Goal: Task Accomplishment & Management: Manage account settings

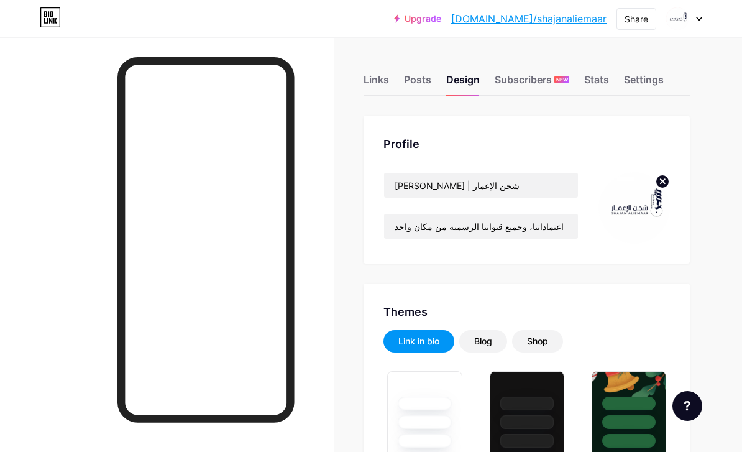
type input "#b39d86"
type input "#fffbf8"
type input "#000000"
click at [416, 84] on div "Posts" at bounding box center [417, 83] width 27 height 22
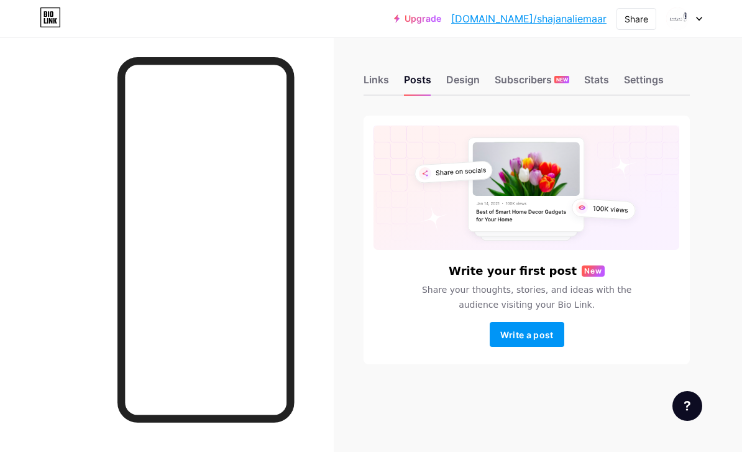
click at [456, 85] on div "Design" at bounding box center [463, 83] width 34 height 22
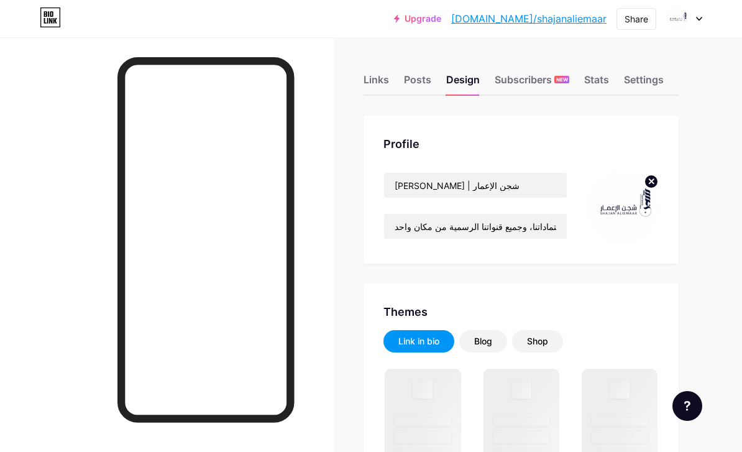
click at [634, 198] on img at bounding box center [622, 207] width 71 height 71
click at [638, 224] on img at bounding box center [622, 207] width 71 height 71
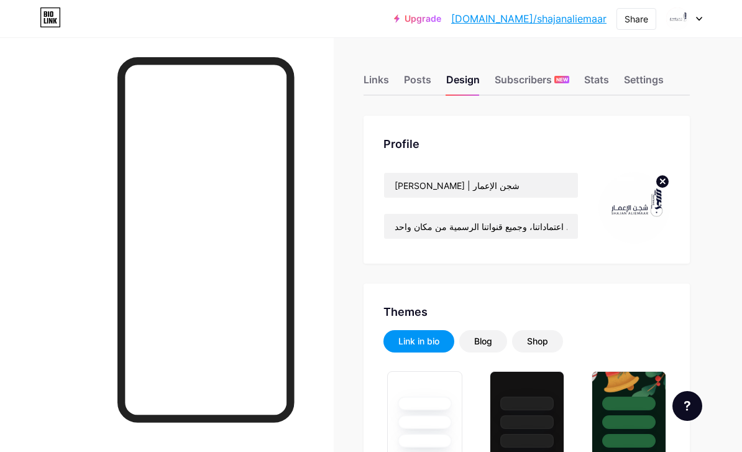
click at [663, 179] on circle at bounding box center [663, 182] width 14 height 14
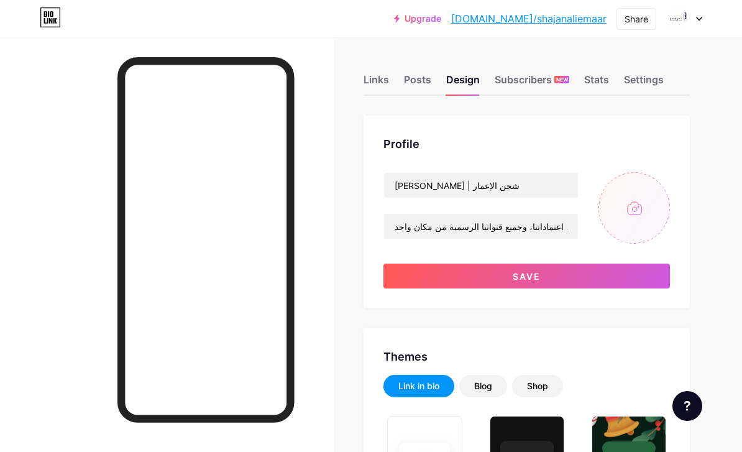
type input "#b39d86"
type input "#fffbf8"
type input "#000000"
click at [640, 211] on input "file" at bounding box center [634, 207] width 71 height 71
type input "C:\fakepath\IMG_2136.jpeg"
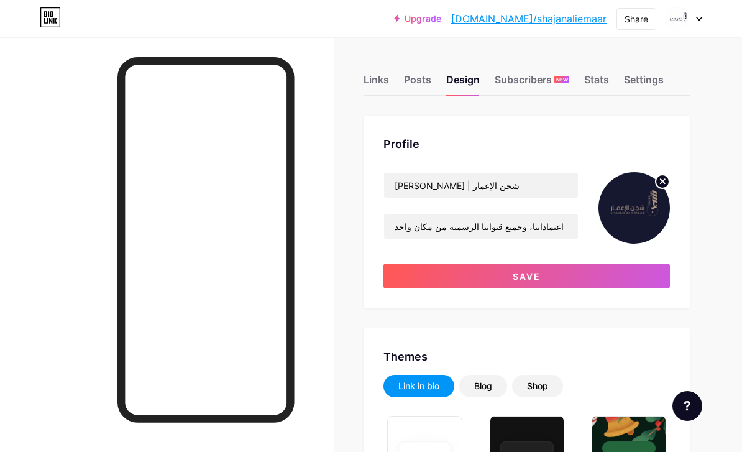
click at [627, 274] on button "Save" at bounding box center [527, 276] width 287 height 25
type input "#b39d86"
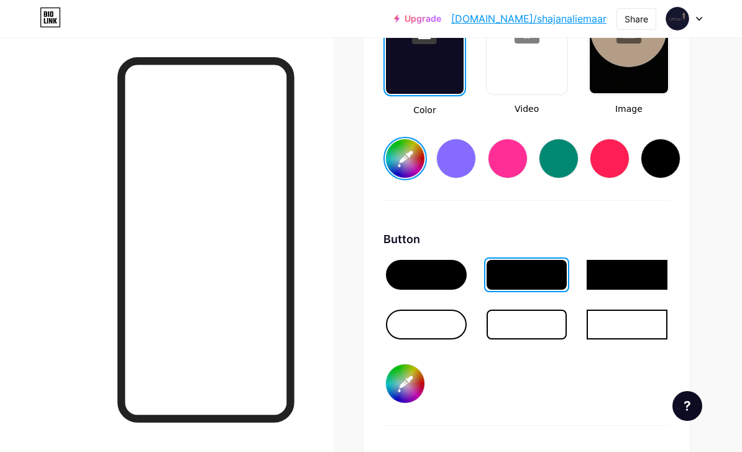
scroll to position [1795, 0]
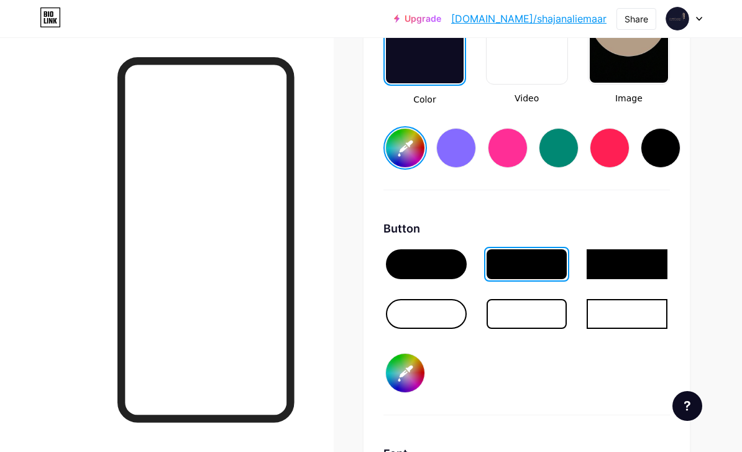
click at [413, 369] on input "#fffbf8" at bounding box center [405, 373] width 39 height 39
type input "#16182f"
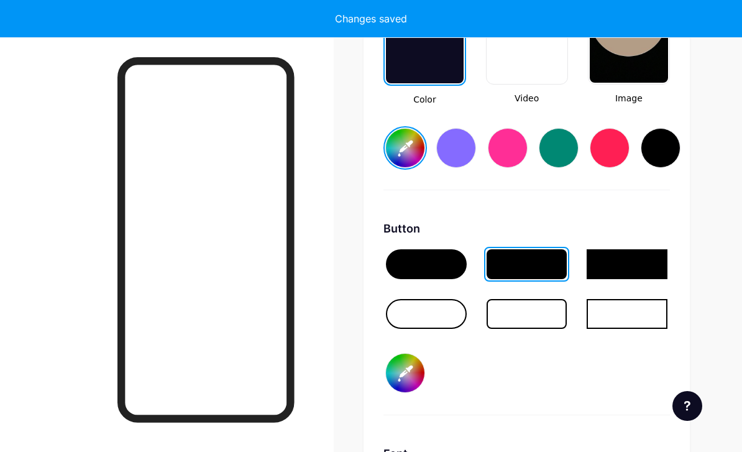
type input "#b39d86"
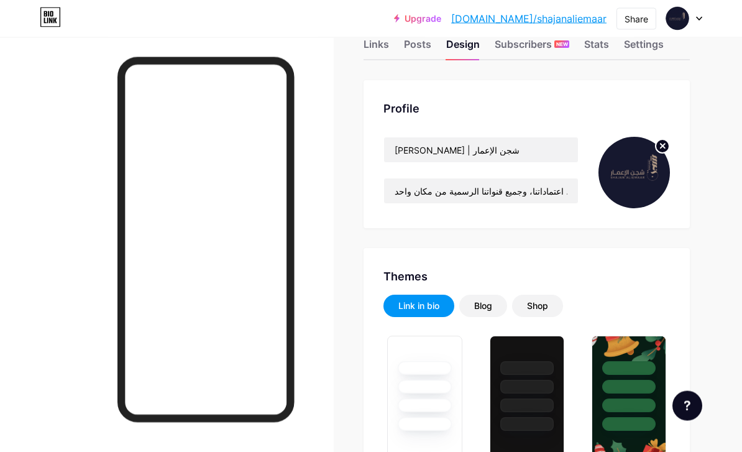
scroll to position [0, 0]
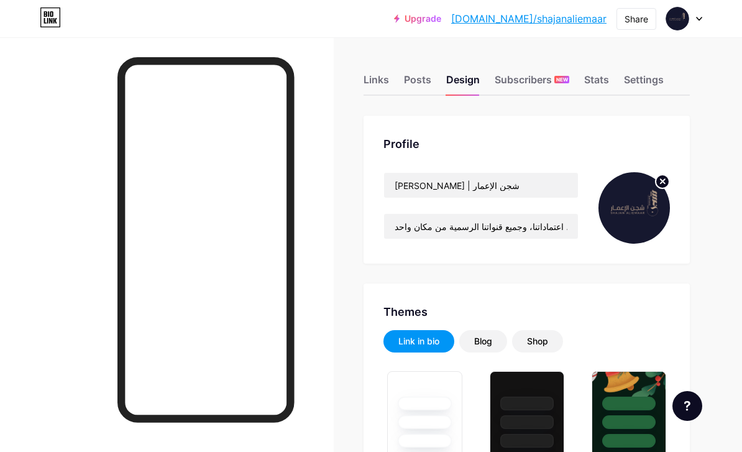
click at [383, 80] on div "Links" at bounding box center [376, 83] width 25 height 22
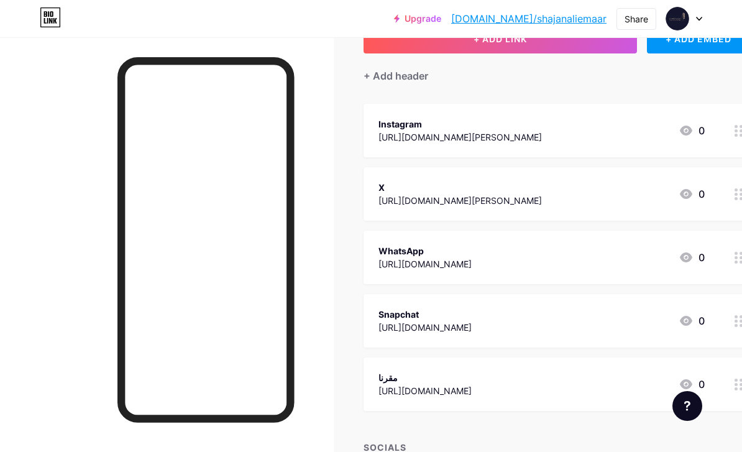
scroll to position [155, 0]
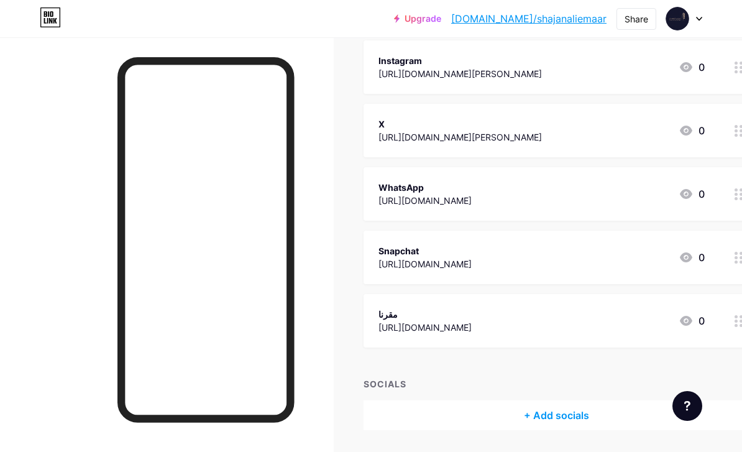
click at [600, 411] on div "+ Add socials" at bounding box center [557, 415] width 386 height 30
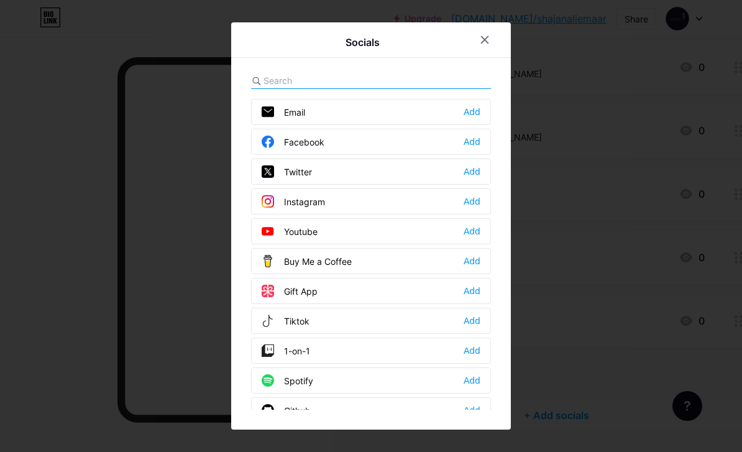
click at [413, 125] on div "Email Add" at bounding box center [371, 112] width 240 height 26
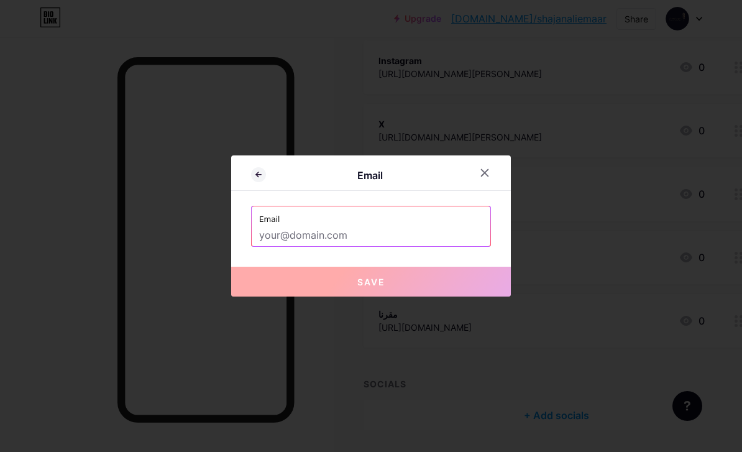
click at [428, 246] on input "text" at bounding box center [371, 235] width 224 height 21
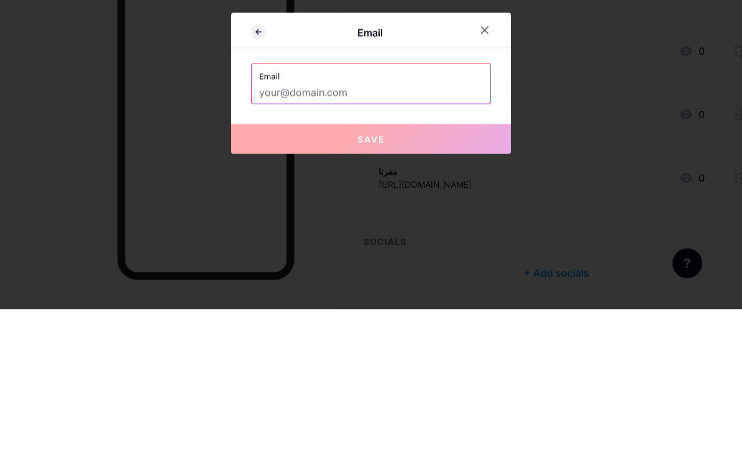
type input "I"
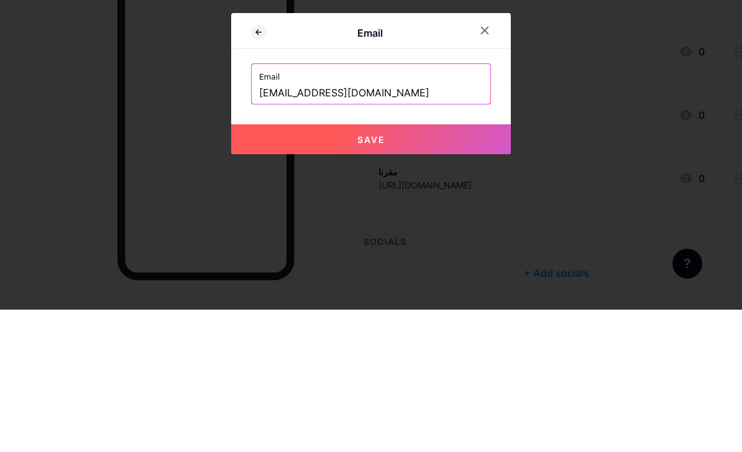
click at [462, 267] on button "Save" at bounding box center [371, 282] width 280 height 30
type input "mailto:[EMAIL_ADDRESS][DOMAIN_NAME]"
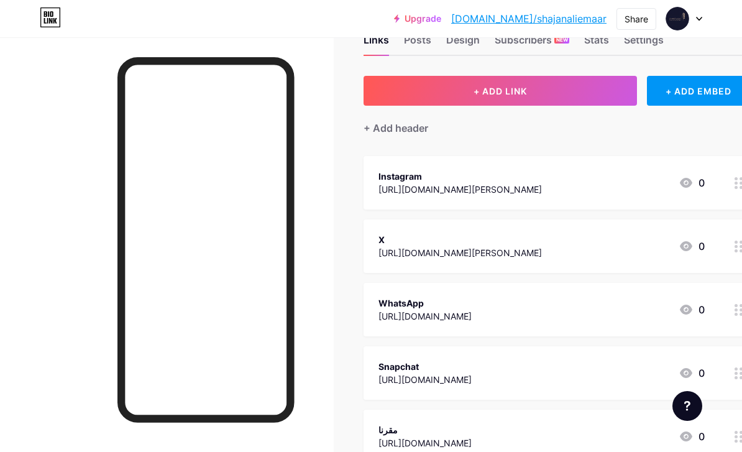
scroll to position [0, 0]
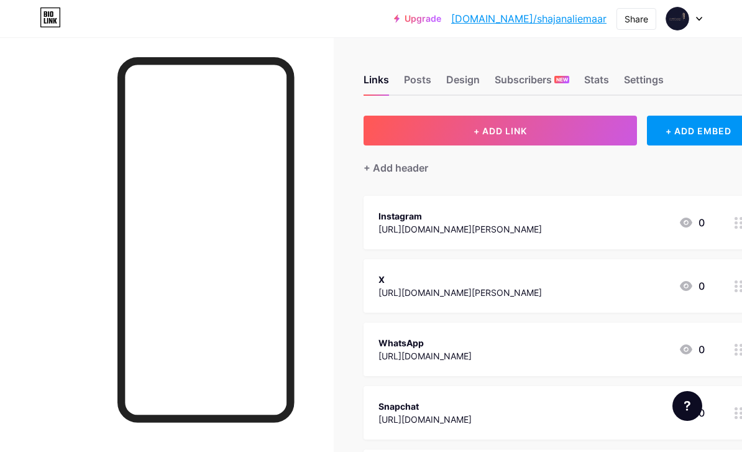
click at [712, 132] on div "+ ADD EMBED" at bounding box center [698, 131] width 103 height 30
click at [713, 132] on div "+ ADD EMBED" at bounding box center [698, 131] width 103 height 30
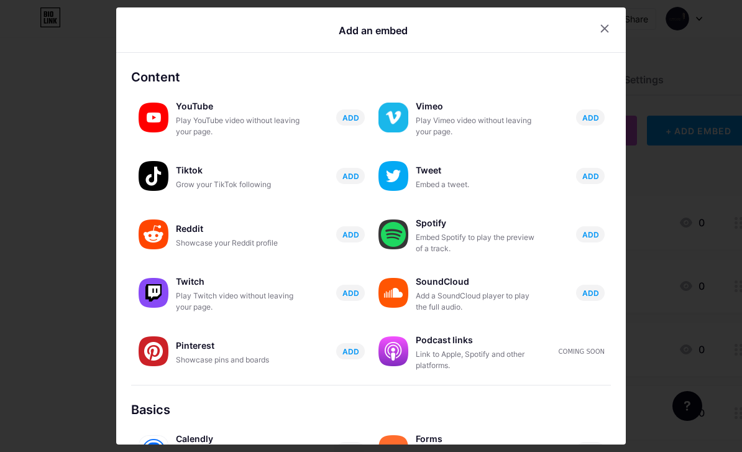
click at [600, 29] on icon at bounding box center [605, 29] width 10 height 10
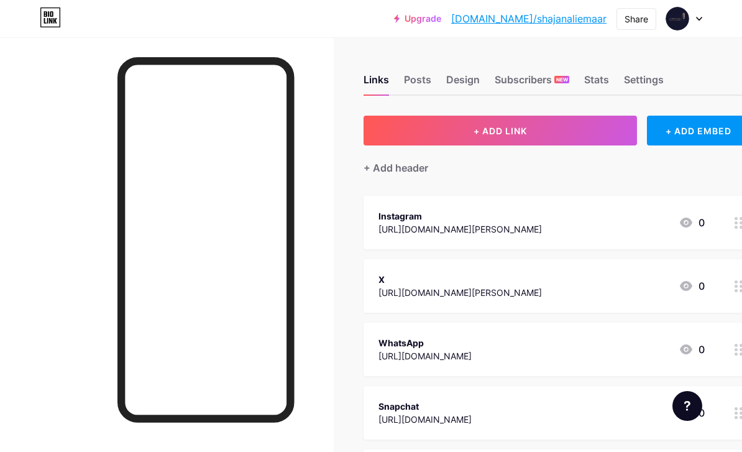
click at [388, 169] on div "+ Add header" at bounding box center [396, 167] width 65 height 15
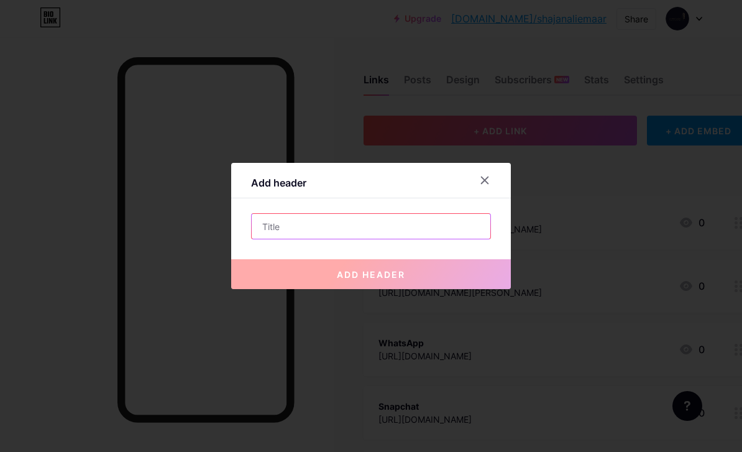
click at [446, 239] on input "text" at bounding box center [371, 226] width 239 height 25
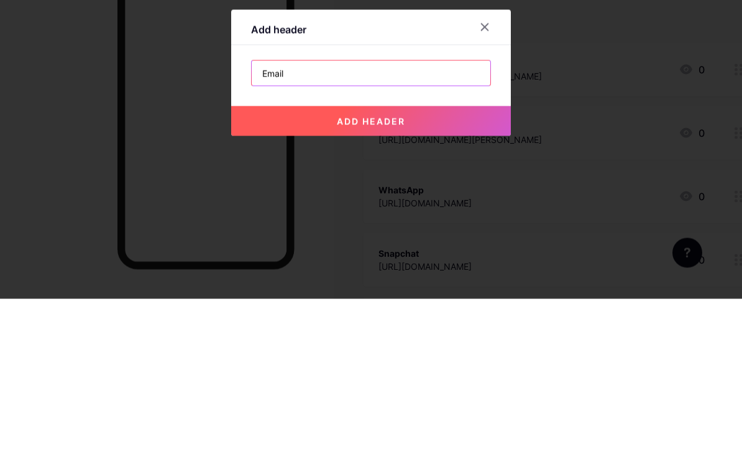
type input "Email"
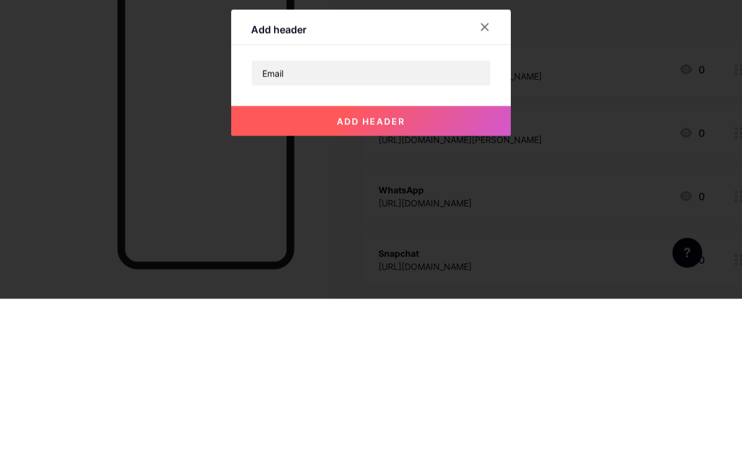
click at [449, 259] on button "add header" at bounding box center [371, 274] width 280 height 30
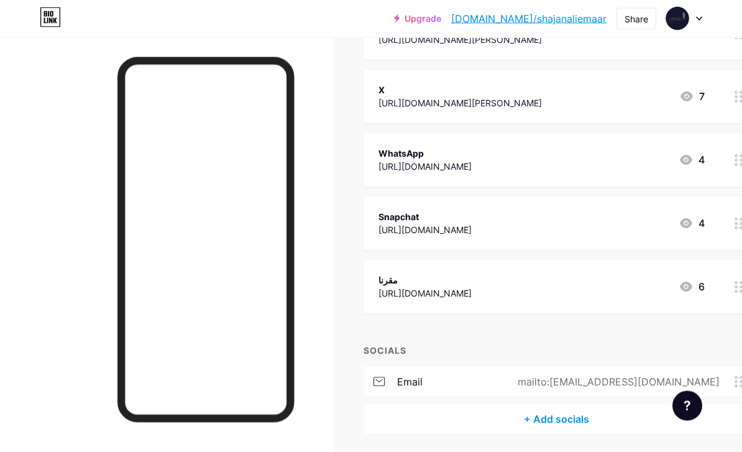
scroll to position [242, 0]
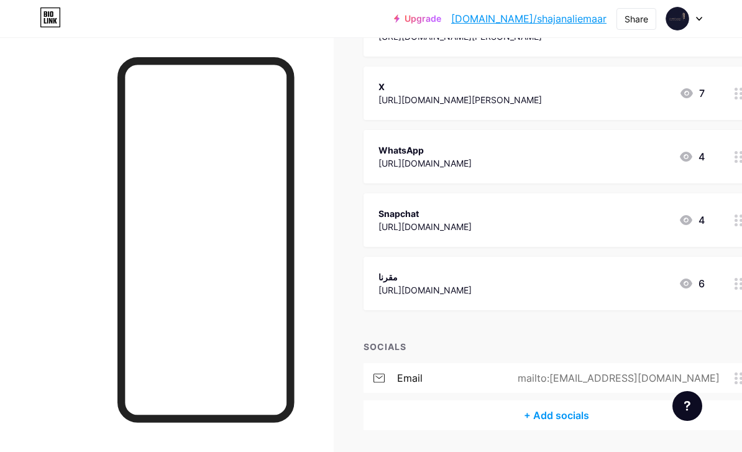
click at [614, 451] on div "Links Posts Design Subscribers NEW Stats Settings + ADD LINK + ADD EMBED + Add …" at bounding box center [401, 143] width 802 height 697
click at [638, 389] on div "email mailto:[EMAIL_ADDRESS][DOMAIN_NAME]" at bounding box center [557, 378] width 386 height 30
click at [597, 374] on div "email mailto:[EMAIL_ADDRESS][DOMAIN_NAME]" at bounding box center [557, 378] width 386 height 30
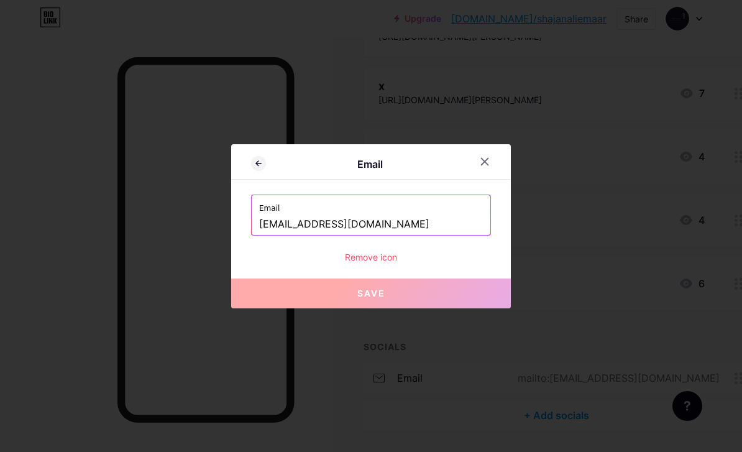
click at [419, 308] on button "Save" at bounding box center [371, 293] width 280 height 30
click at [264, 171] on icon at bounding box center [258, 163] width 15 height 15
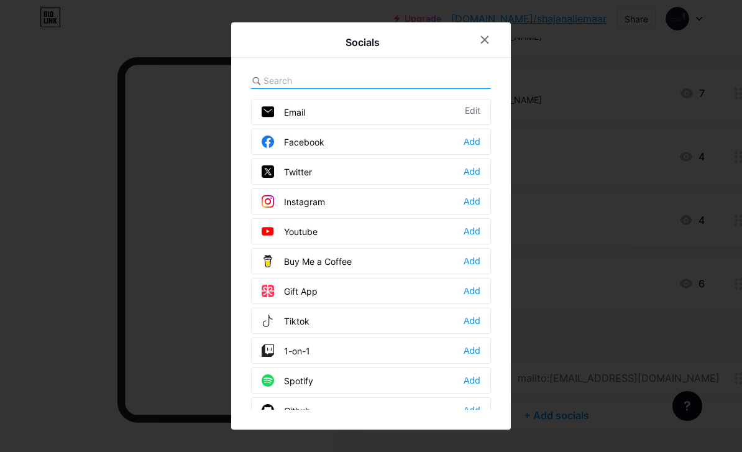
scroll to position [0, 0]
click at [480, 118] on div "Edit" at bounding box center [473, 112] width 16 height 12
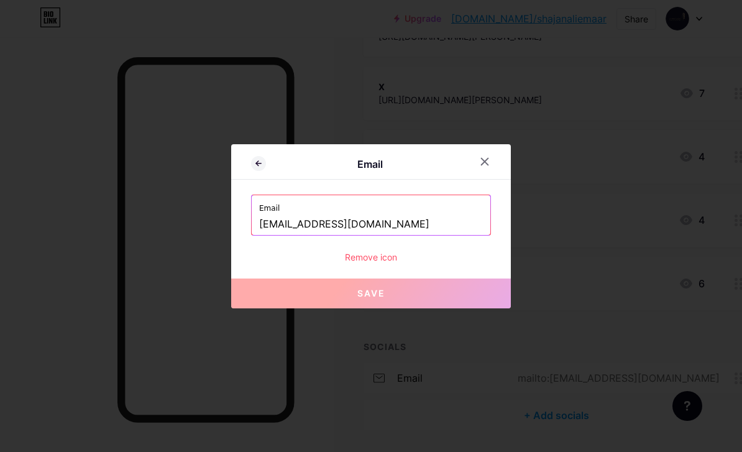
click at [471, 308] on button "Save" at bounding box center [371, 293] width 280 height 30
click at [485, 167] on icon at bounding box center [485, 162] width 10 height 10
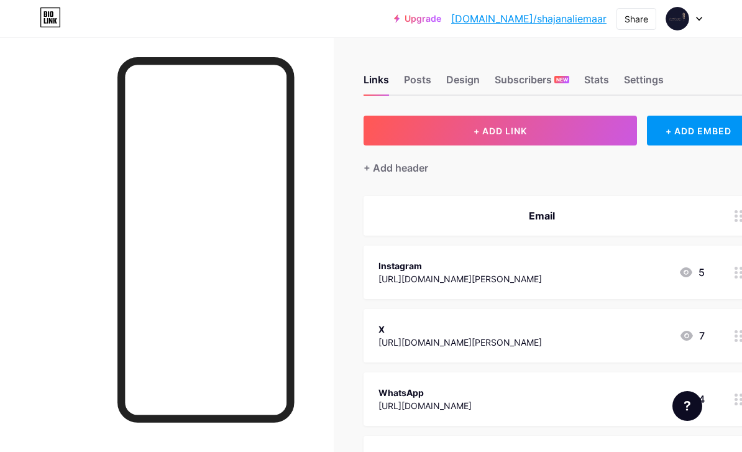
click at [468, 78] on div "Design" at bounding box center [463, 83] width 34 height 22
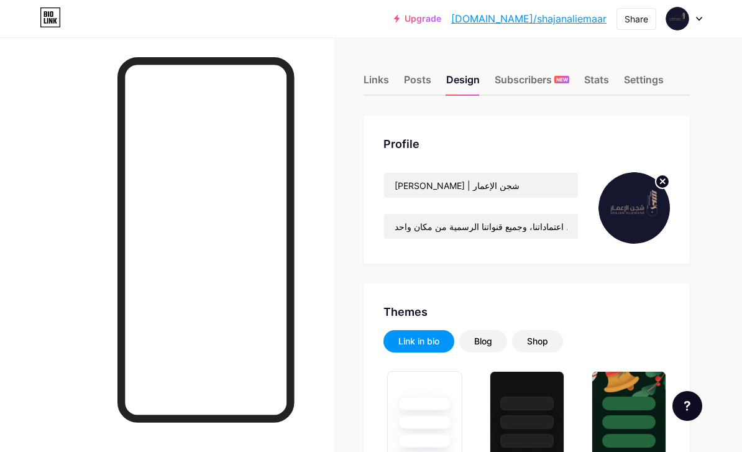
type input "#b39d86"
type input "#16182f"
type input "#000000"
click at [460, 224] on input "شجن الإعمار للاستشارات الهندسية من الأصالة والحداثة نصنع تصاميم تُجسّد الطموح و…" at bounding box center [481, 226] width 194 height 25
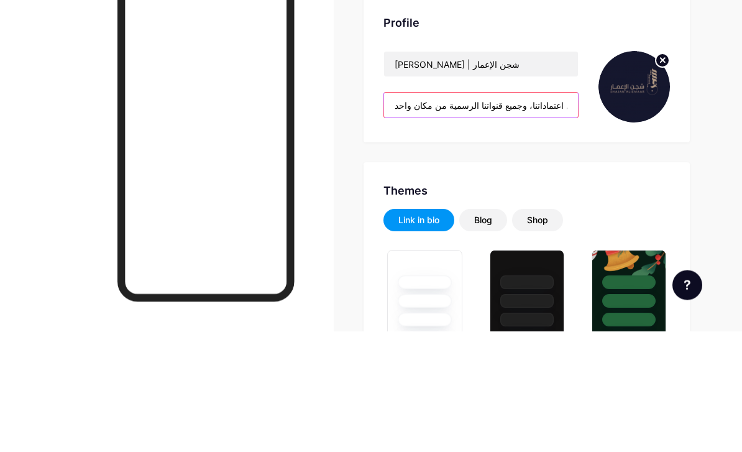
click at [561, 214] on input "شجن الإعمار للاستشارات الهندسية من الأصالة والحداثة نصنع تصاميم تُجسّد الطموح و…" at bounding box center [481, 226] width 194 height 25
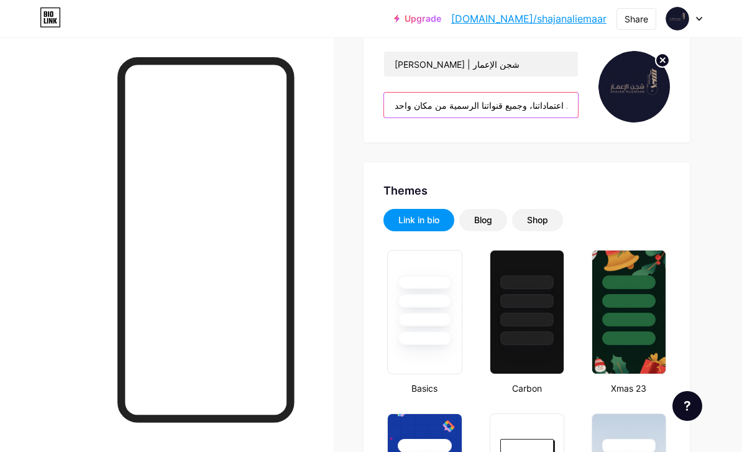
click at [389, 111] on input "شجن الإعمار للاستشارات الهندسية من الأصالة والحداثة نصنع تصاميم تُجسّد الطموح و…" at bounding box center [481, 105] width 194 height 25
click at [398, 104] on input "شجن الإعمار للاستشارات الهندسية من الأصالة والحداثة نصنع تصاميم تُجسّد الطموح و…" at bounding box center [481, 105] width 194 height 25
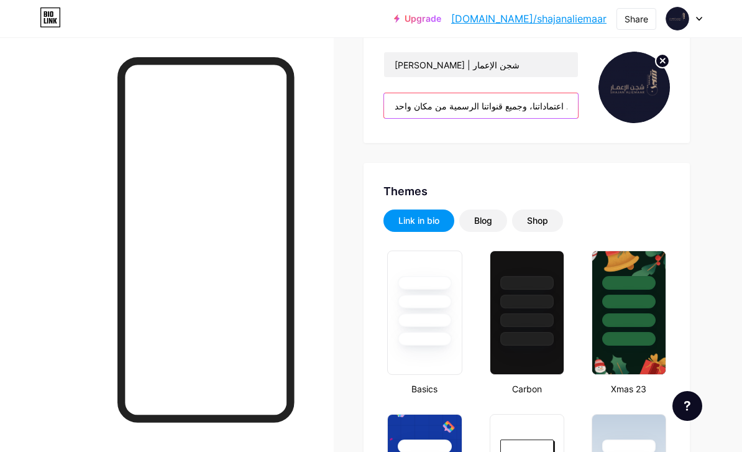
click at [413, 109] on input "شجن الإعمار للاستشارات الهندسية من الأصالة والحداثة نصنع تصاميم تُجسّد الطموح و…" at bounding box center [481, 105] width 194 height 25
click at [405, 106] on input "شجن الإعمار للاستشارات الهندسية من الأصالة والحداثة نصنع تصاميم تُجسّد الطموح و…" at bounding box center [481, 105] width 194 height 25
click at [404, 104] on input "شجن الإعمار للاستشارات الهندسية من الأصالة والحداثة نصنع تصاميم تُجسّد الطموح و…" at bounding box center [481, 105] width 194 height 25
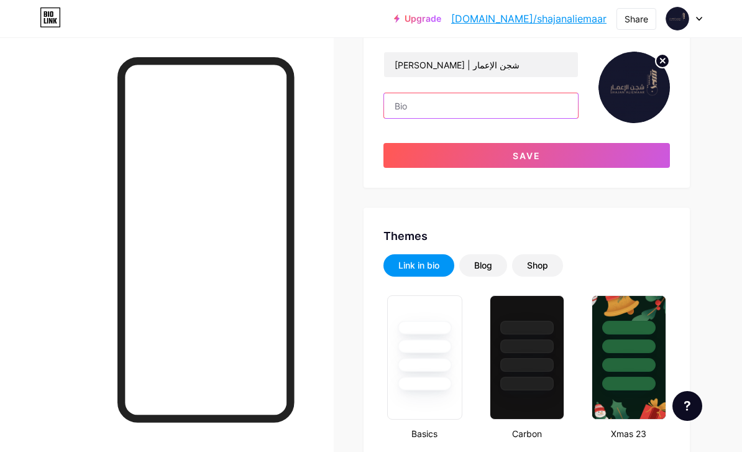
paste input "شجن الإعمار للاستشارات الهندسية من الأصالة والحداثة نصنع تصاميم تُجسّد الطموح و…"
type input "شجن الإعمار للاستشارات الهندسية من الأصالة والحداثة نصنع تصاميم تُجسّد الطموح و…"
click at [388, 104] on input "شجن الإعمار للاستشارات الهندسية من الأصالة والحداثة نصنع تصاميم تُجسّد الطموح و…" at bounding box center [481, 105] width 194 height 25
click at [398, 100] on input "شجن الإعمار للاستشارات الهندسية من الأصالة والحداثة نصنع تصاميم تُجسّد الطموح و…" at bounding box center [481, 105] width 194 height 25
click at [405, 100] on input "شجن الإعمار للاستشارات الهندسية من الأصالة والحداثة نصنع تصاميم تُجسّد الطموح و…" at bounding box center [481, 105] width 194 height 25
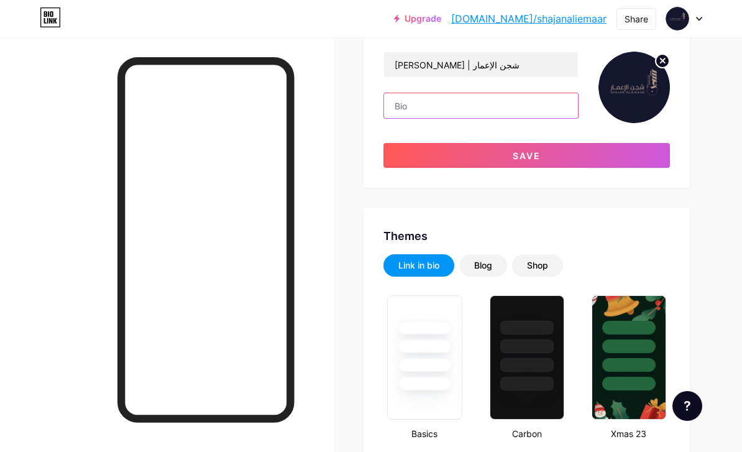
click at [471, 114] on input "text" at bounding box center [481, 105] width 194 height 25
paste input "شجن الإعمار للاستشارات الهندسية من الأصالة والحداثة نصنع تصاميم تُجسّد الطموح و…"
type input "شجن الإعمار للاستشارات الهندسية من الأصالة والحداثة نصنع تصاميم تُجسّد الطموح و…"
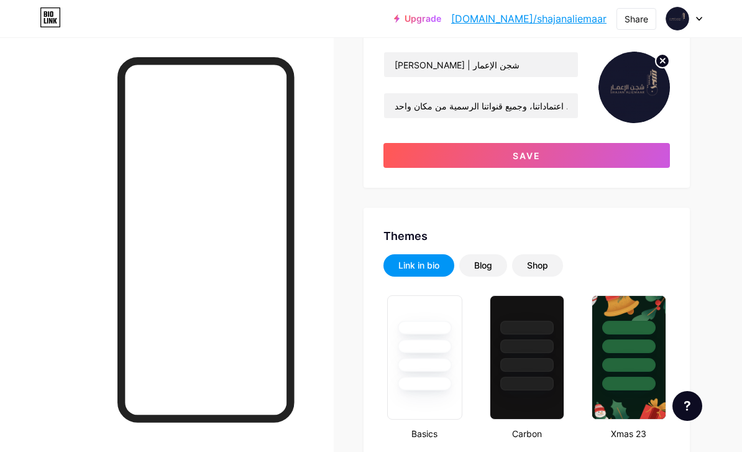
click at [532, 166] on button "Save" at bounding box center [527, 155] width 287 height 25
type input "#b39d86"
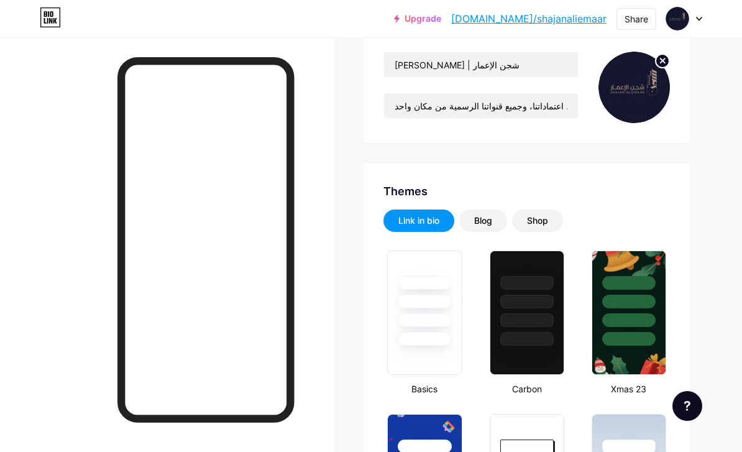
scroll to position [0, 0]
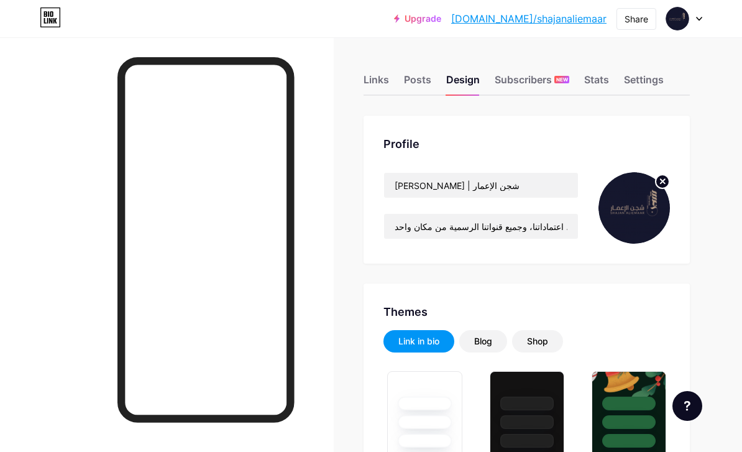
click at [371, 80] on div "Links" at bounding box center [376, 83] width 25 height 22
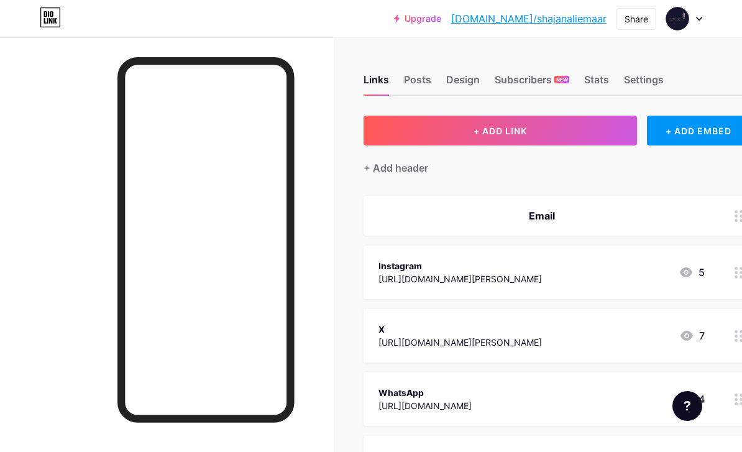
click at [415, 75] on div "Posts" at bounding box center [417, 83] width 27 height 22
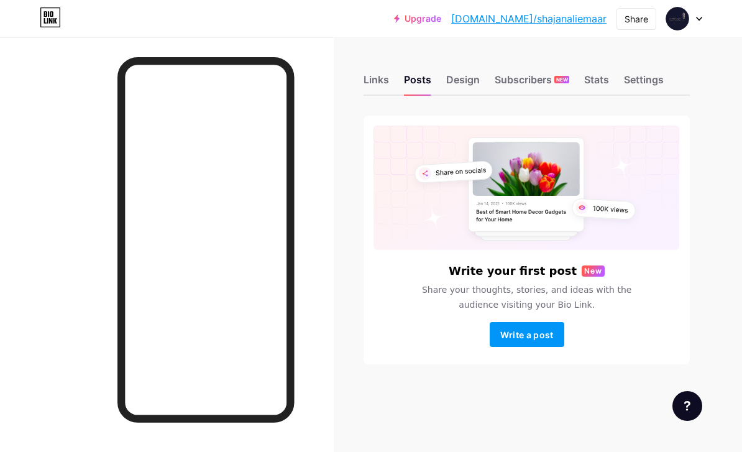
click at [370, 69] on div "Links Posts Design Subscribers NEW Stats Settings" at bounding box center [527, 74] width 326 height 44
click at [370, 81] on div "Links" at bounding box center [376, 83] width 25 height 22
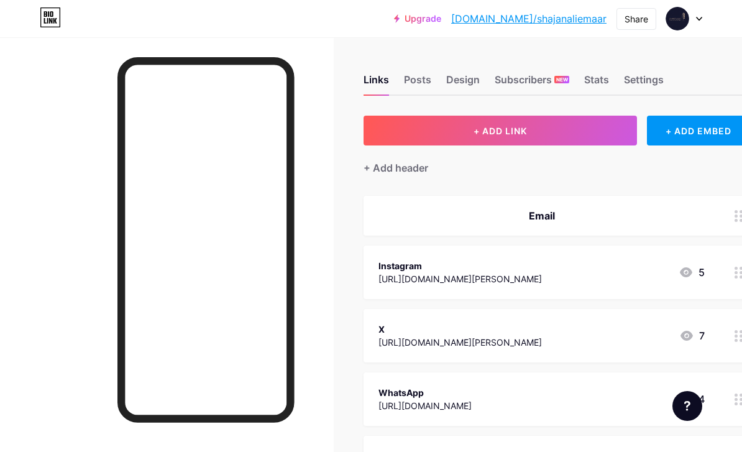
click at [676, 219] on div "Email" at bounding box center [542, 215] width 326 height 15
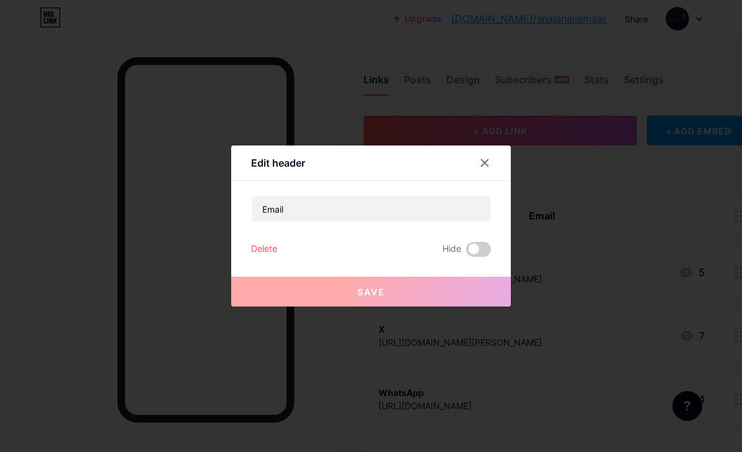
click at [487, 167] on icon at bounding box center [485, 163] width 7 height 7
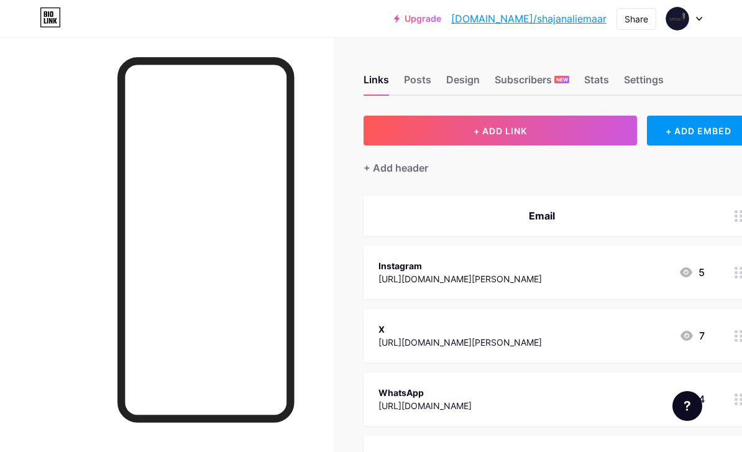
click at [646, 219] on div "Email" at bounding box center [542, 215] width 326 height 15
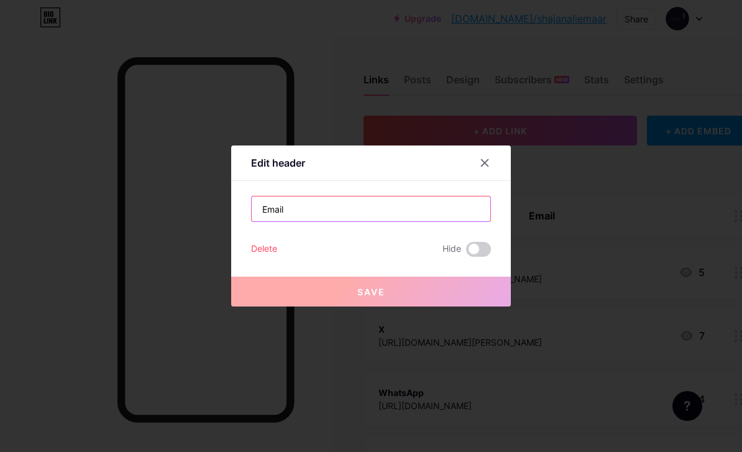
click at [423, 221] on input "Email" at bounding box center [371, 208] width 239 height 25
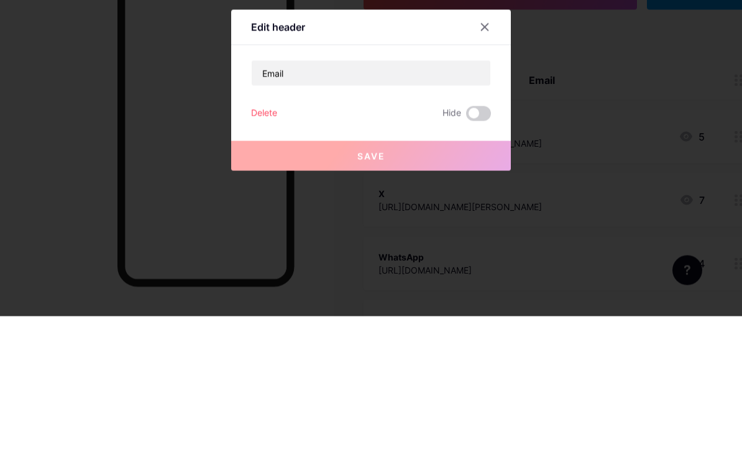
click at [485, 160] on icon at bounding box center [485, 163] width 7 height 7
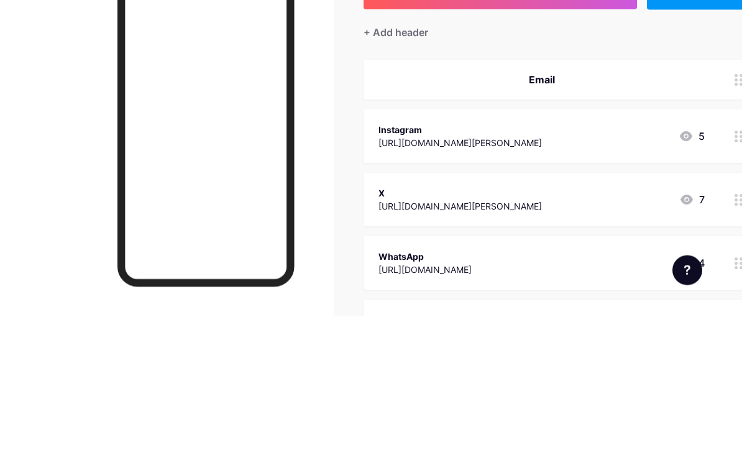
scroll to position [136, 0]
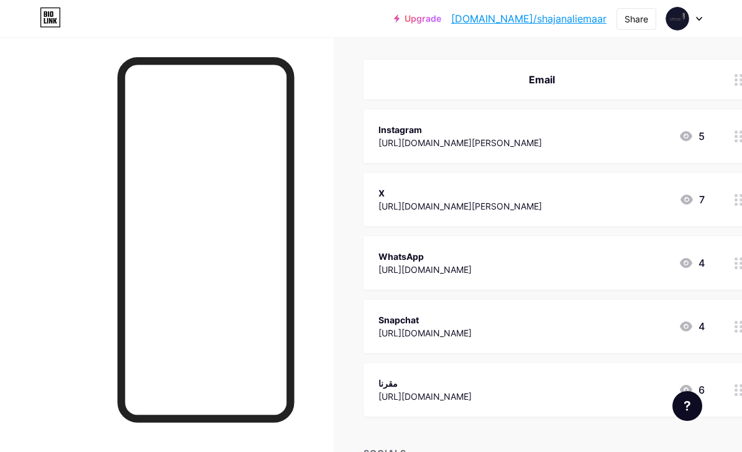
click at [610, 82] on div "Email" at bounding box center [542, 79] width 326 height 15
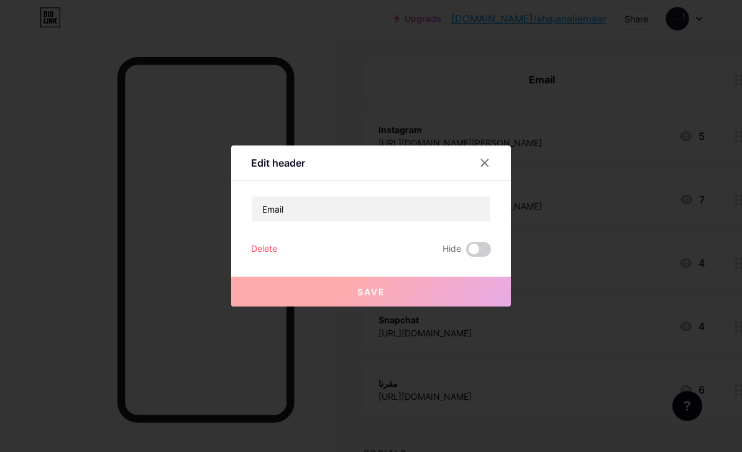
click at [268, 257] on div "Delete" at bounding box center [264, 249] width 26 height 15
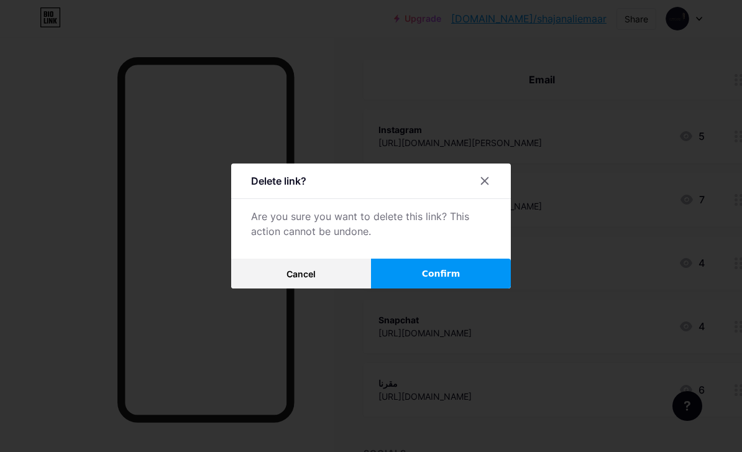
click at [413, 288] on button "Confirm" at bounding box center [441, 274] width 140 height 30
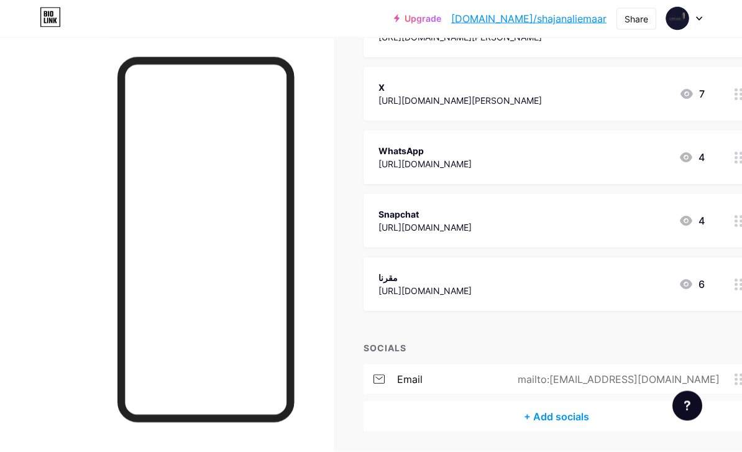
scroll to position [193, 0]
click at [374, 377] on icon at bounding box center [379, 378] width 11 height 9
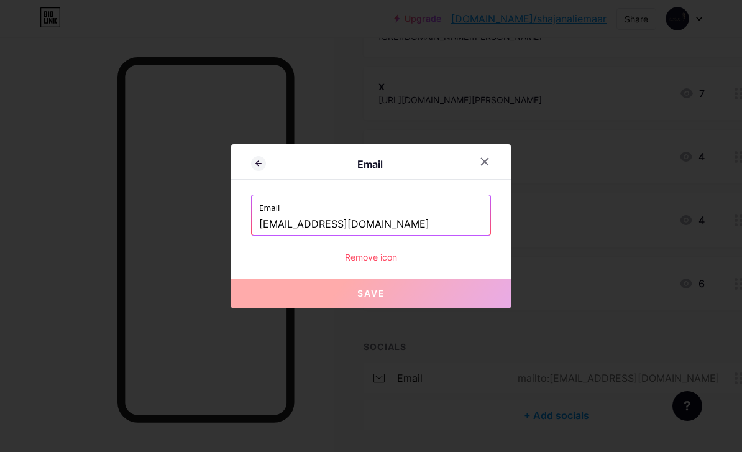
click at [257, 165] on icon at bounding box center [257, 163] width 2 height 4
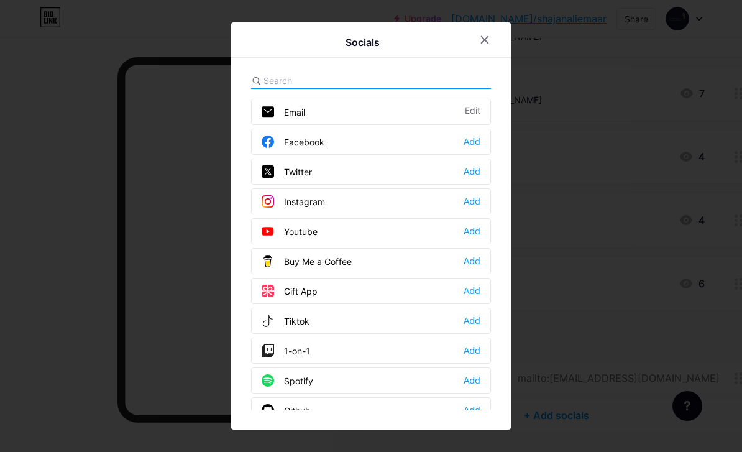
click at [482, 51] on div at bounding box center [485, 40] width 22 height 22
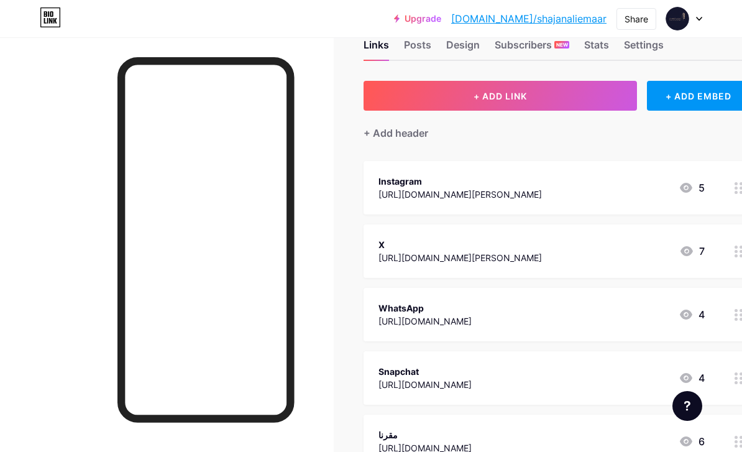
scroll to position [175, 0]
